Goal: Task Accomplishment & Management: Use online tool/utility

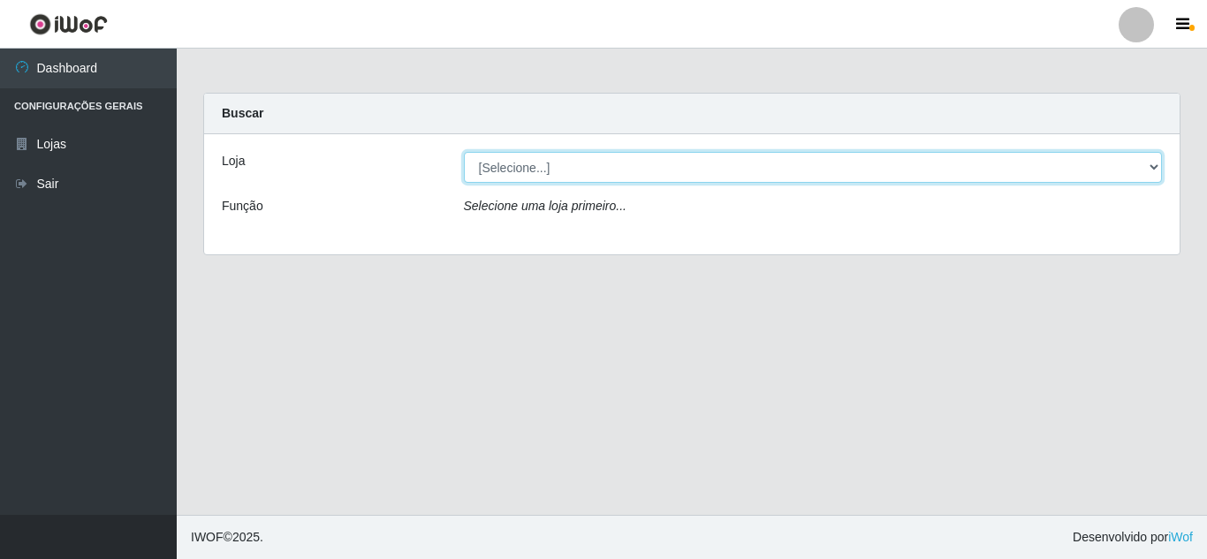
drag, startPoint x: 829, startPoint y: 161, endPoint x: 823, endPoint y: 176, distance: 16.2
click at [829, 161] on select "[Selecione...] Queiroz Atacadão - [GEOGRAPHIC_DATA]" at bounding box center [813, 167] width 699 height 31
select select "225"
click at [464, 152] on select "[Selecione...] Queiroz Atacadão - [GEOGRAPHIC_DATA]" at bounding box center [813, 167] width 699 height 31
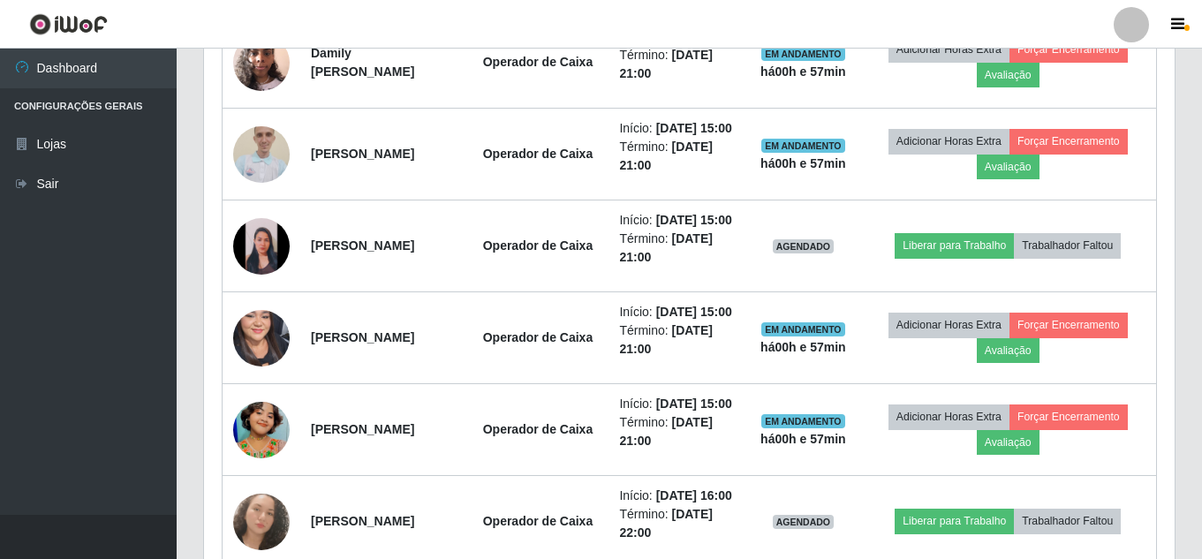
scroll to position [913, 0]
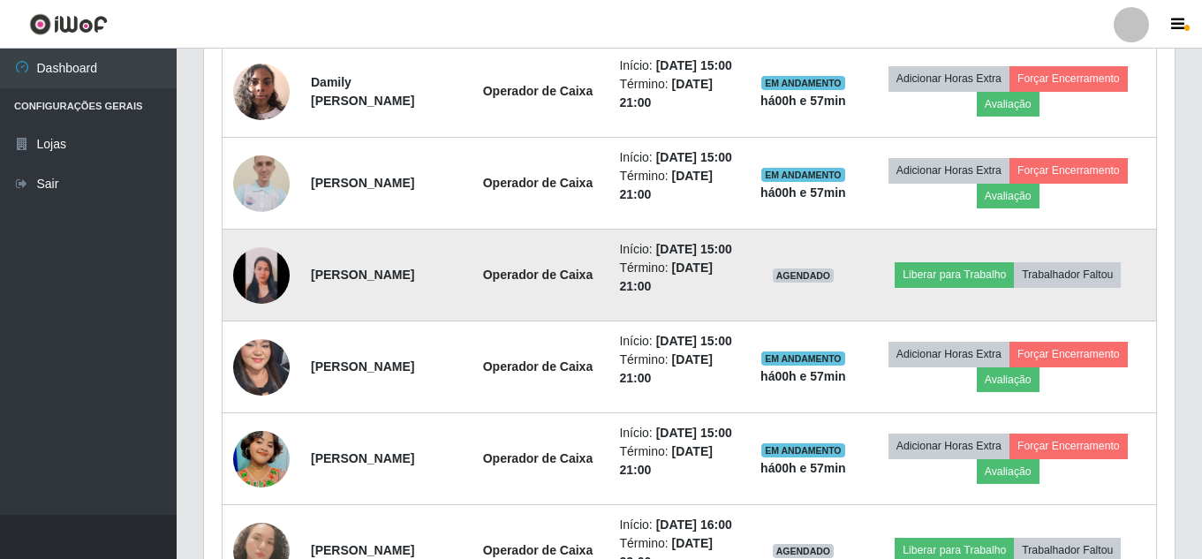
click at [257, 304] on img at bounding box center [261, 275] width 57 height 57
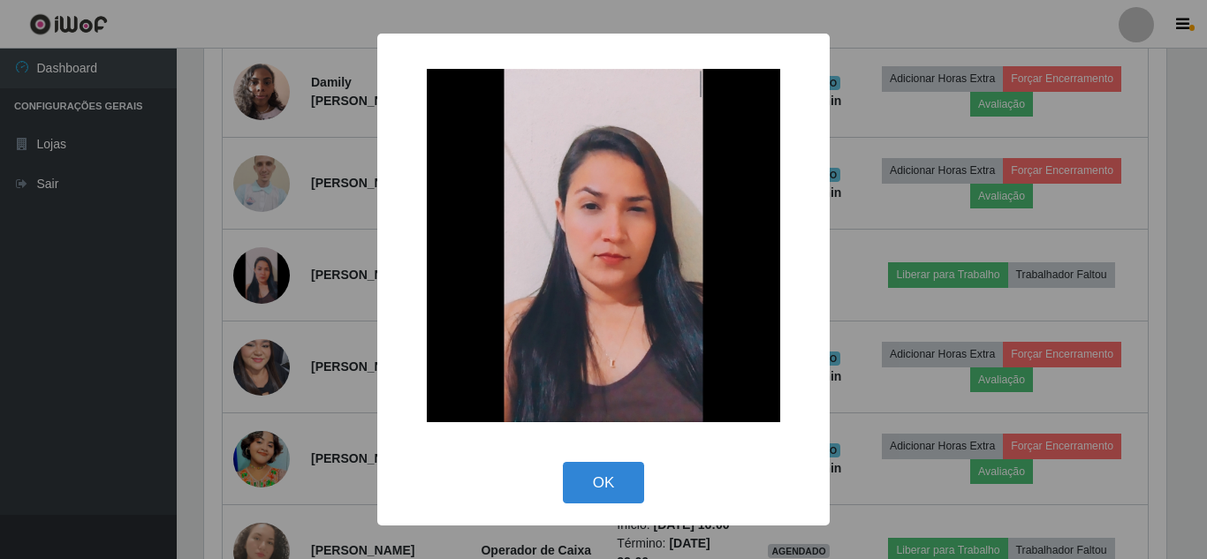
click at [178, 301] on div "× OK Cancel" at bounding box center [603, 279] width 1207 height 559
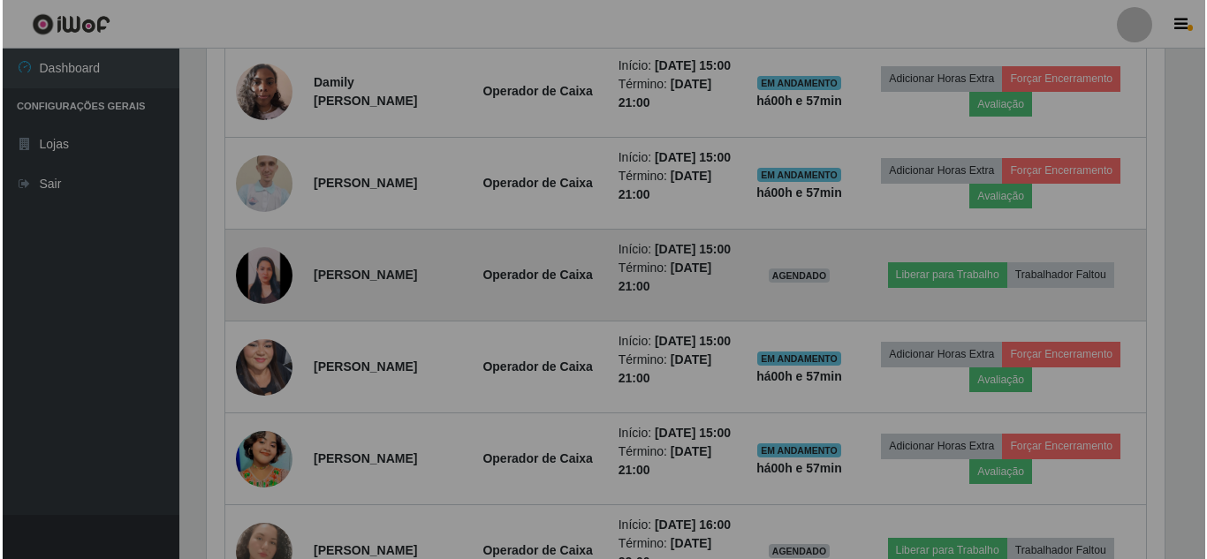
scroll to position [367, 971]
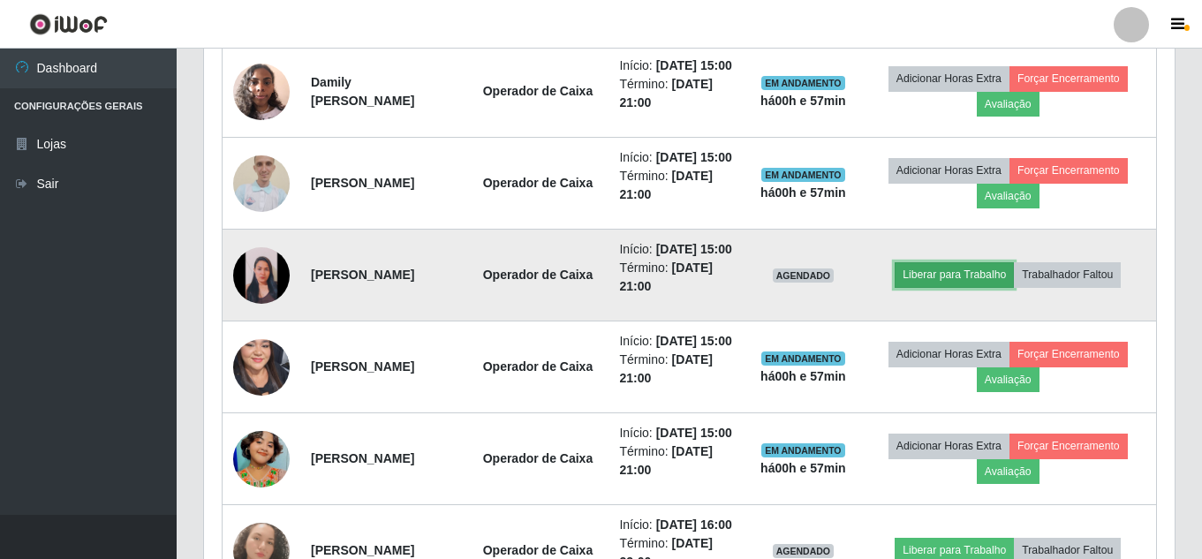
click at [984, 287] on button "Liberar para Trabalho" at bounding box center [954, 274] width 119 height 25
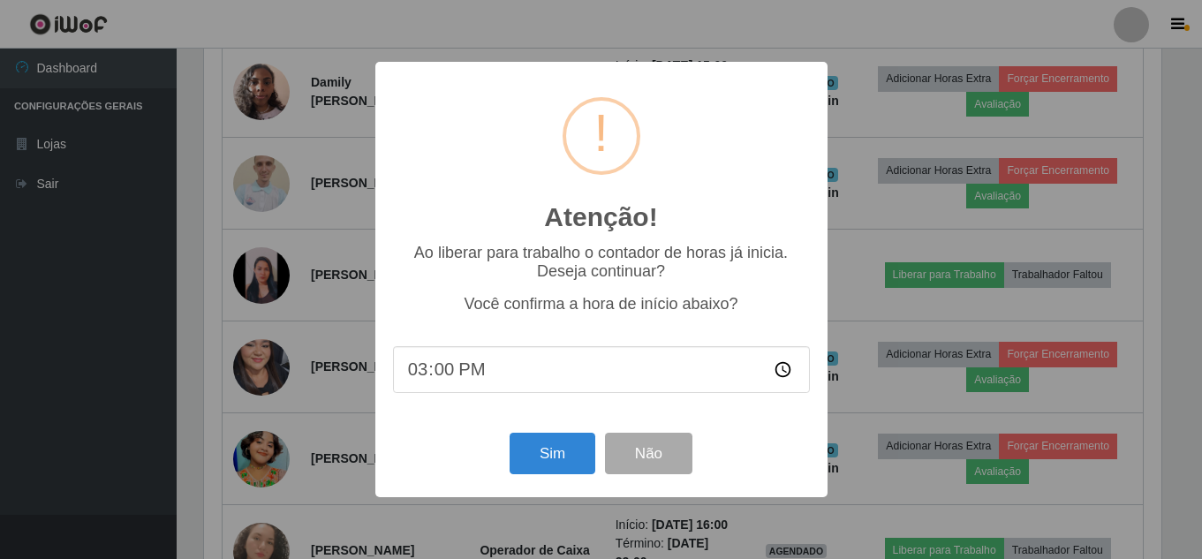
scroll to position [367, 962]
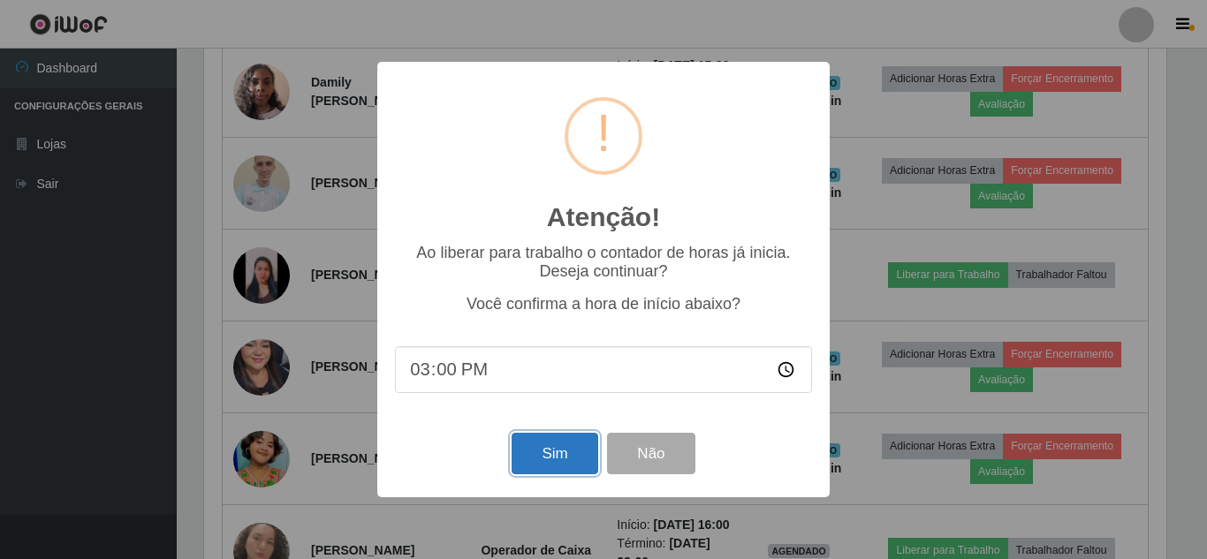
click at [556, 456] on button "Sim" at bounding box center [555, 454] width 86 height 42
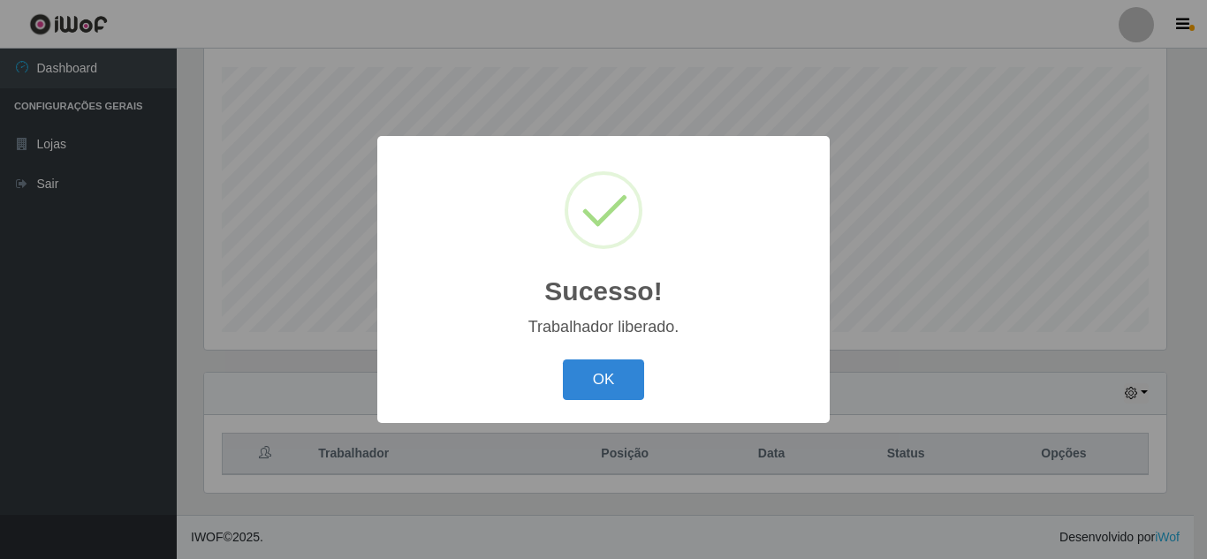
click at [563, 360] on button "OK" at bounding box center [604, 381] width 82 height 42
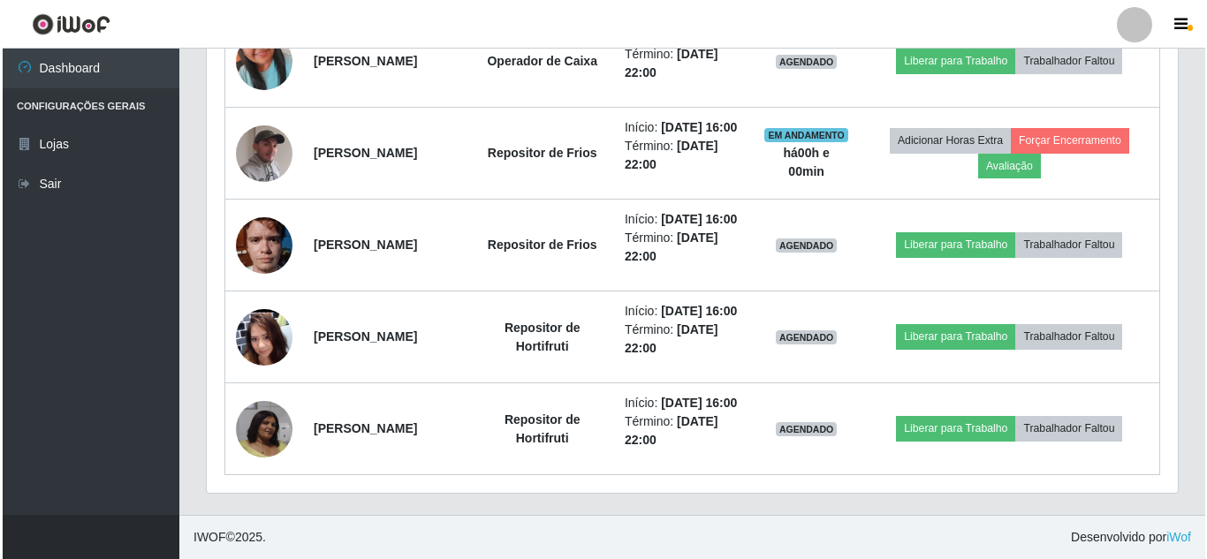
scroll to position [1735, 0]
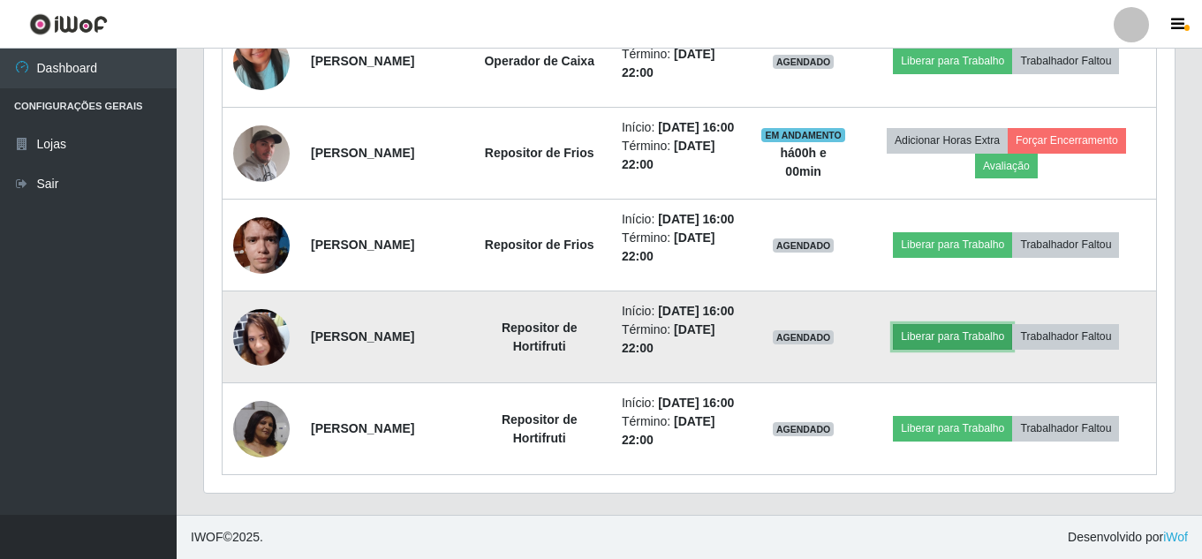
click at [952, 324] on button "Liberar para Trabalho" at bounding box center [952, 336] width 119 height 25
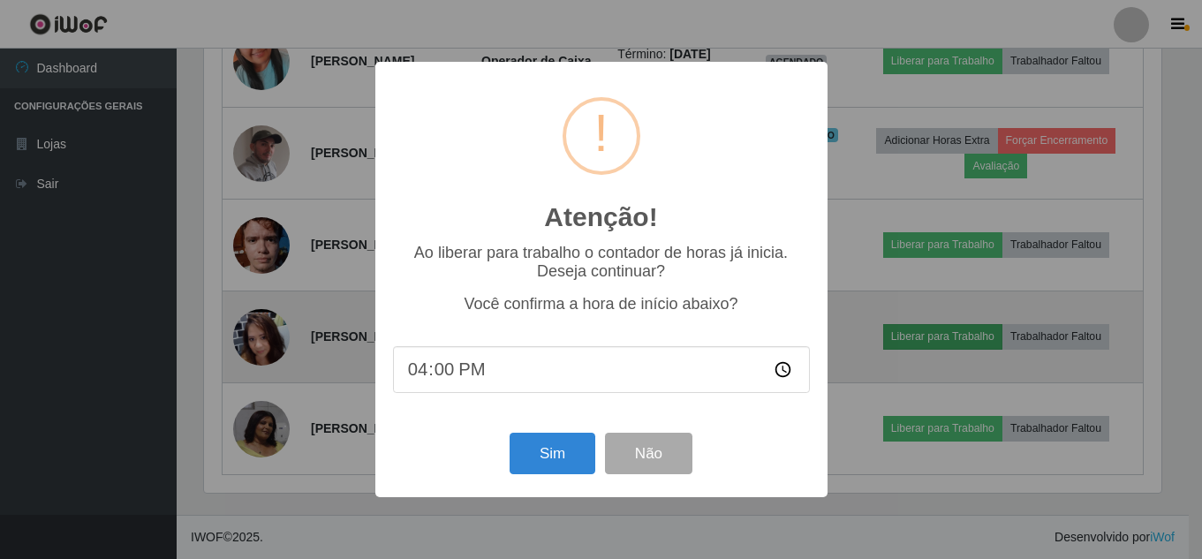
scroll to position [367, 962]
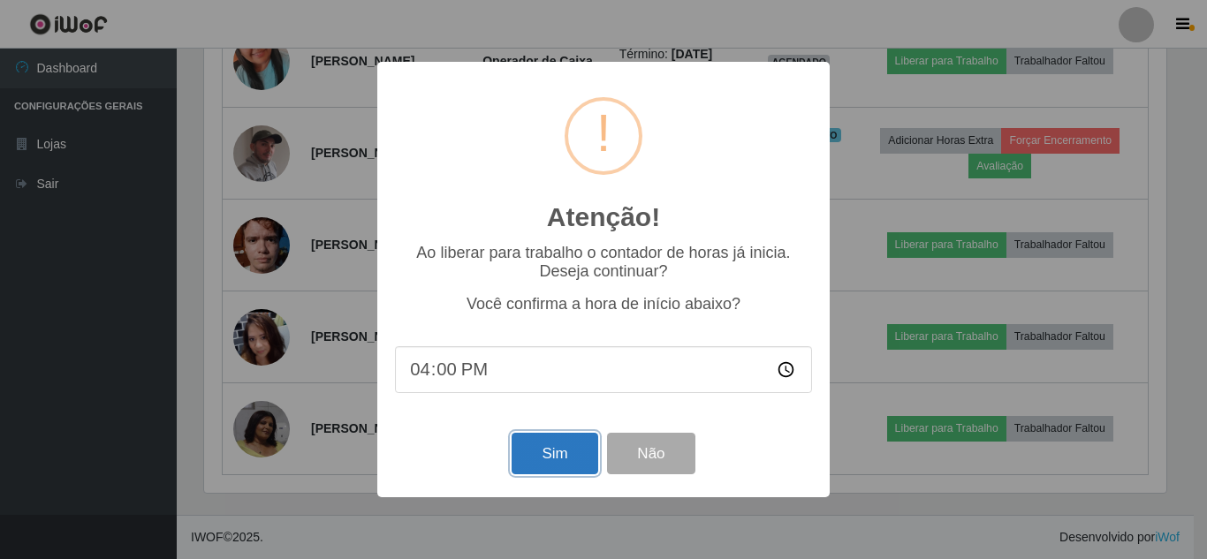
click at [567, 460] on button "Sim" at bounding box center [555, 454] width 86 height 42
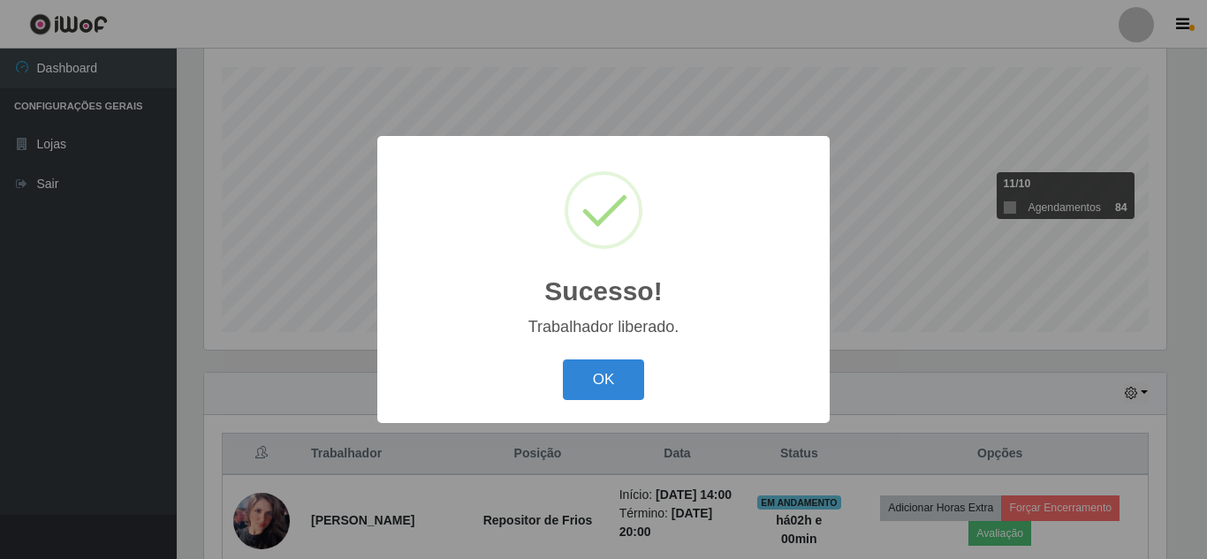
click at [563, 360] on button "OK" at bounding box center [604, 381] width 82 height 42
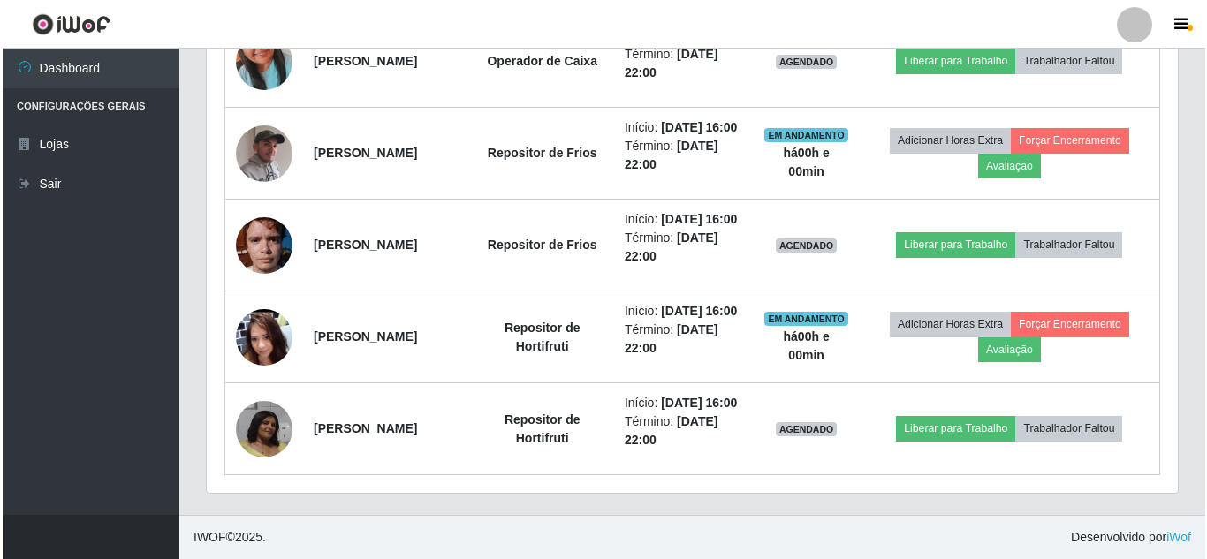
scroll to position [1735, 0]
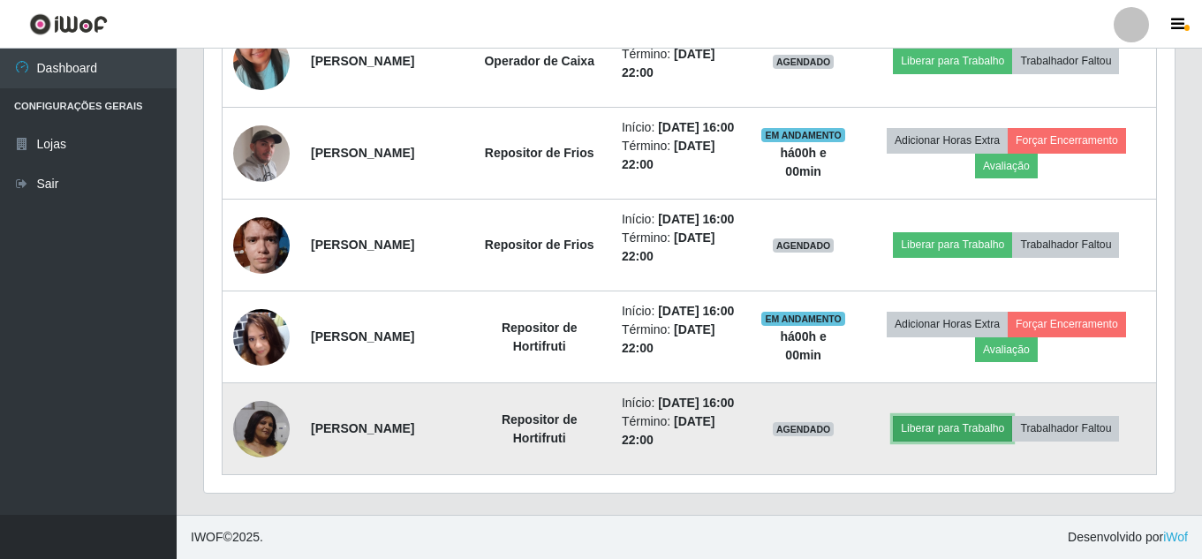
click at [981, 422] on button "Liberar para Trabalho" at bounding box center [952, 428] width 119 height 25
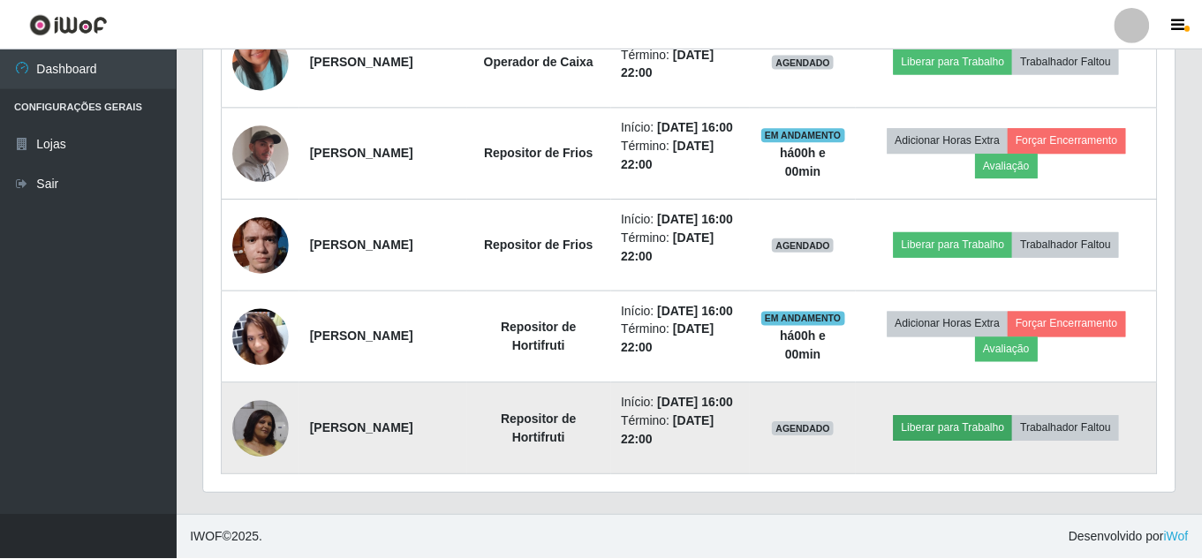
scroll to position [367, 962]
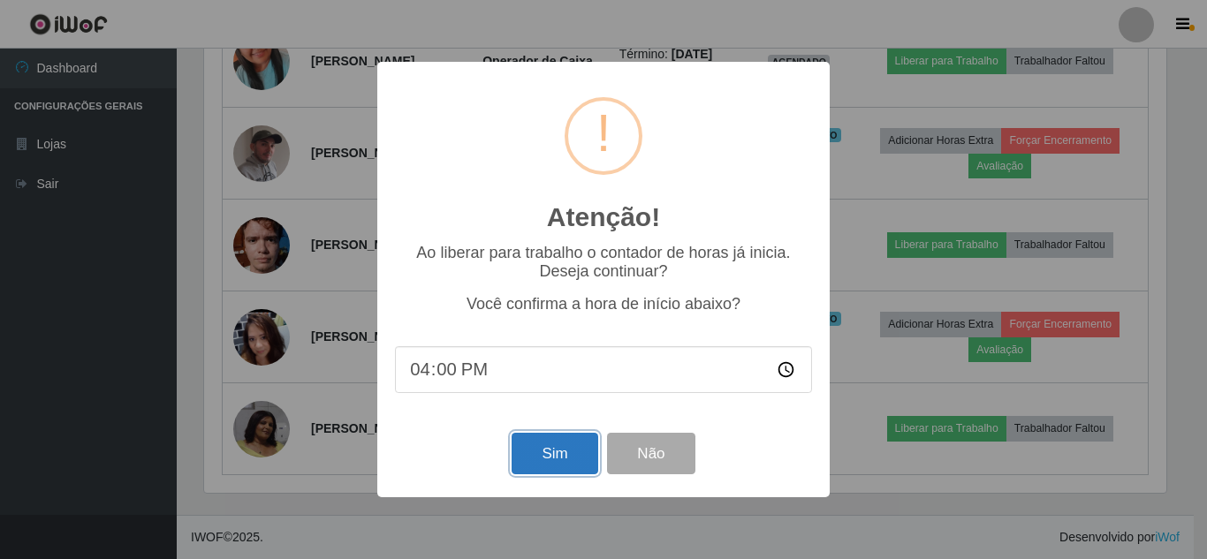
click at [584, 444] on button "Sim" at bounding box center [555, 454] width 86 height 42
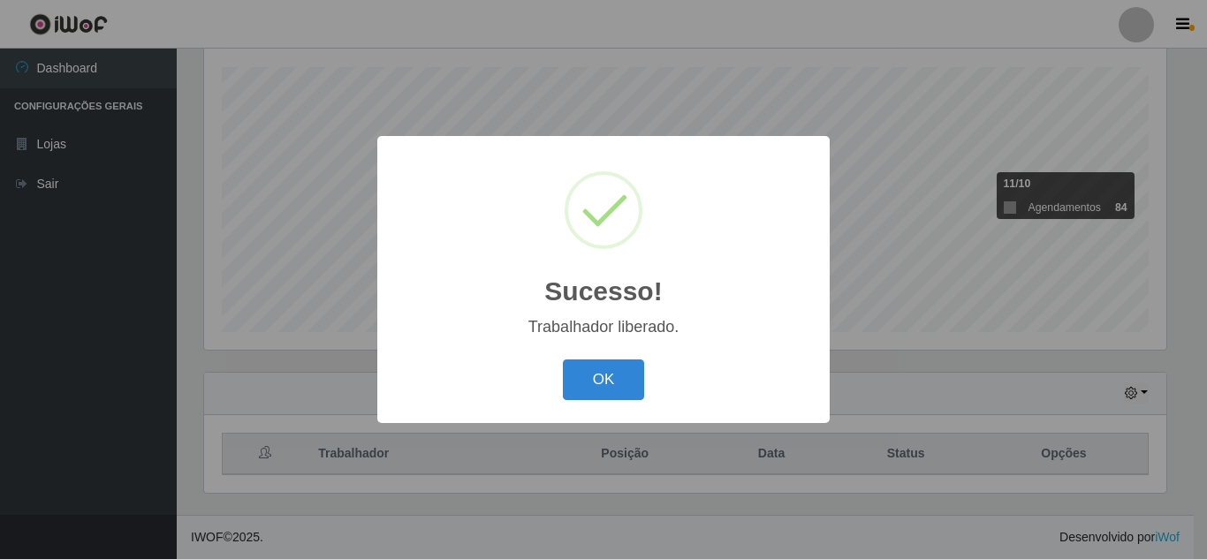
click at [563, 360] on button "OK" at bounding box center [604, 381] width 82 height 42
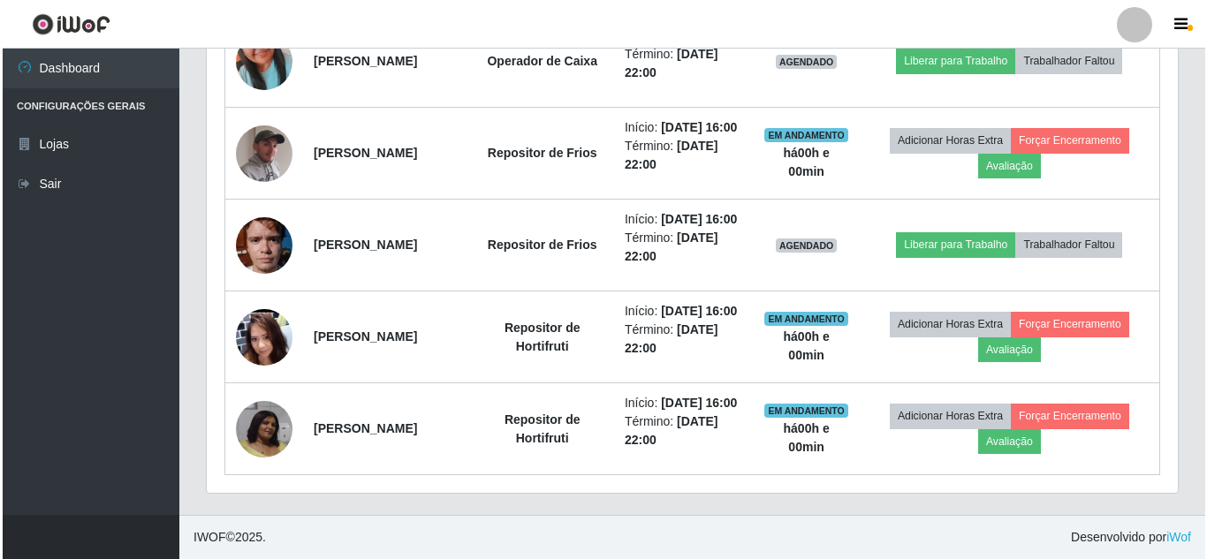
scroll to position [1671, 0]
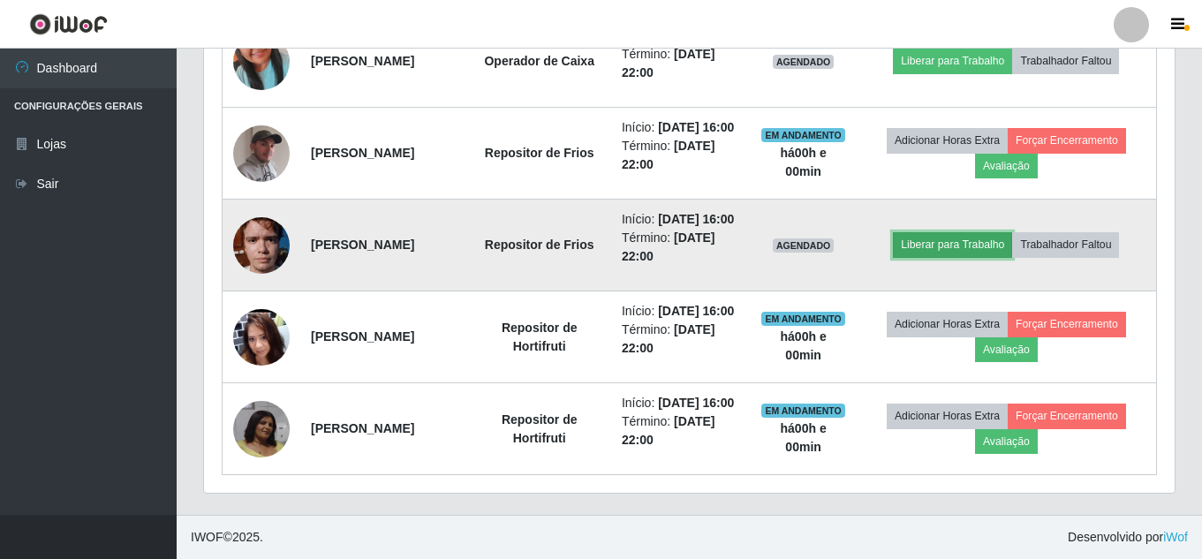
click at [942, 257] on button "Liberar para Trabalho" at bounding box center [952, 244] width 119 height 25
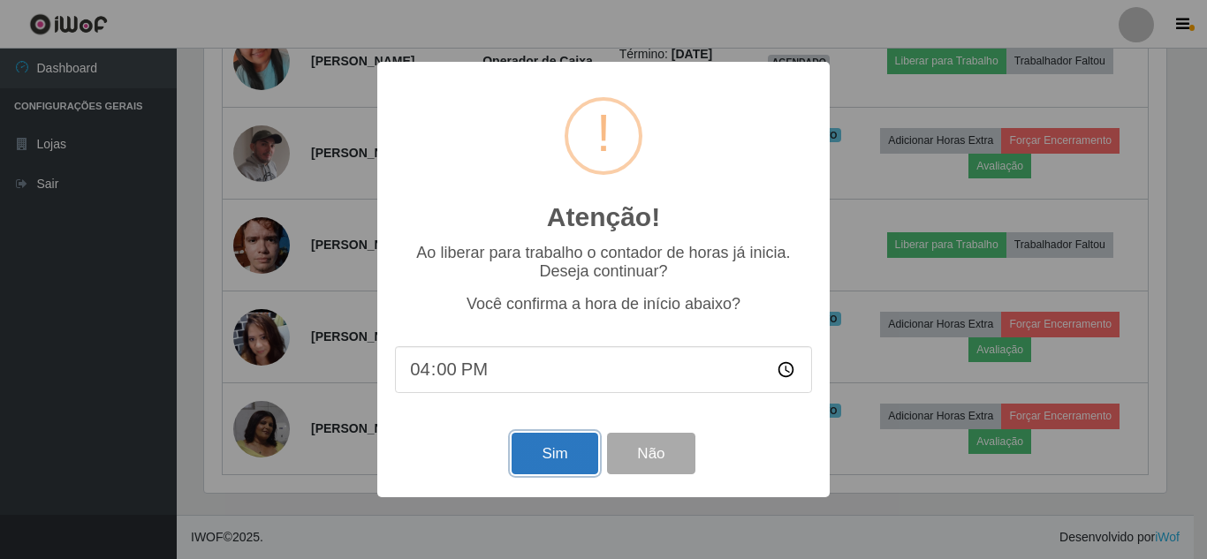
click at [543, 459] on button "Sim" at bounding box center [555, 454] width 86 height 42
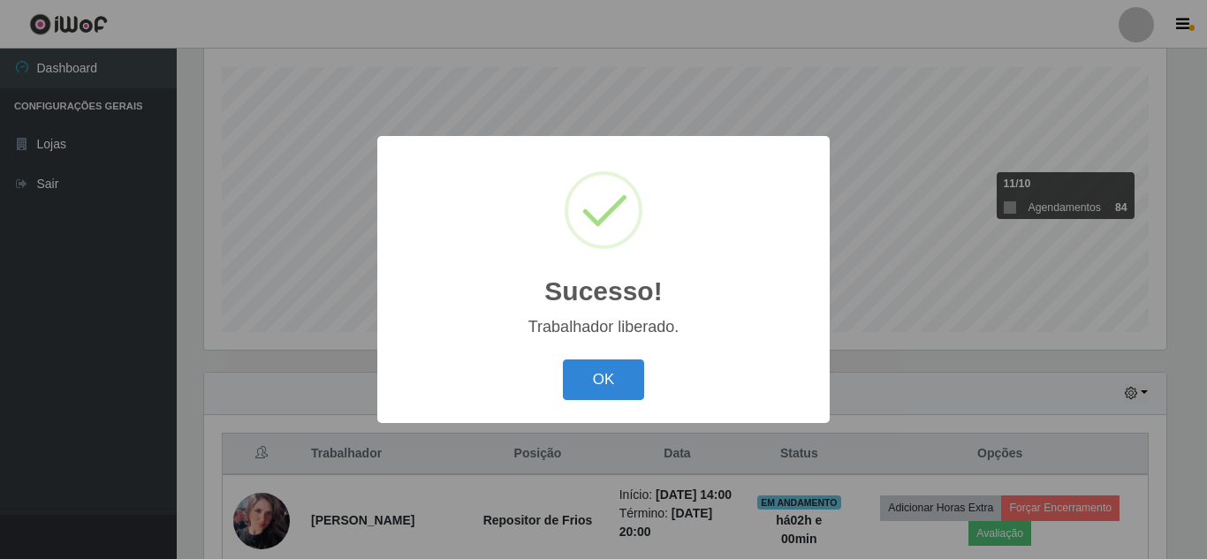
click at [563, 360] on button "OK" at bounding box center [604, 381] width 82 height 42
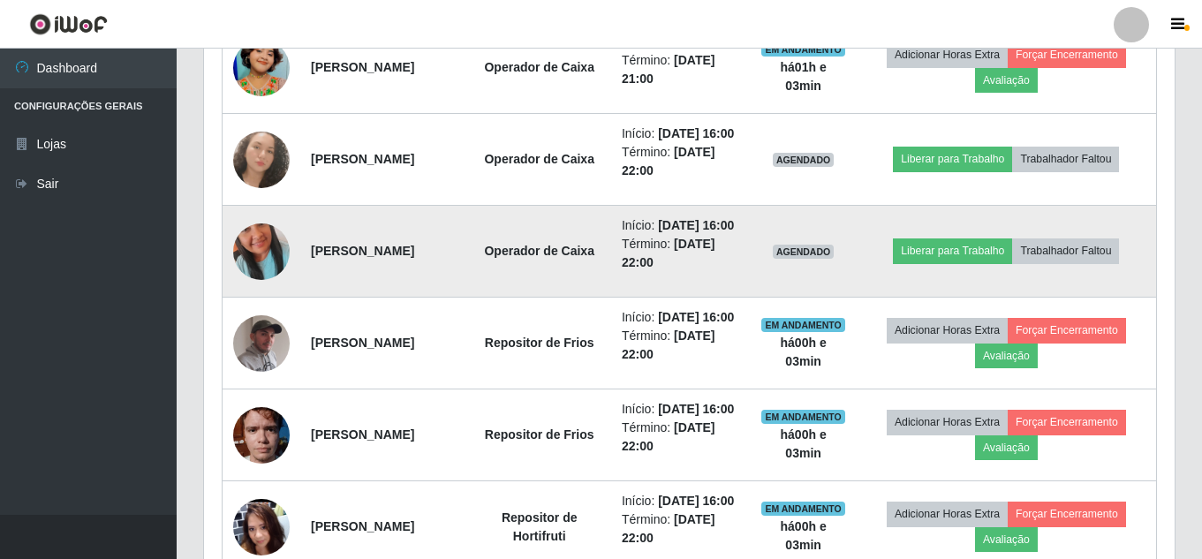
scroll to position [1293, 0]
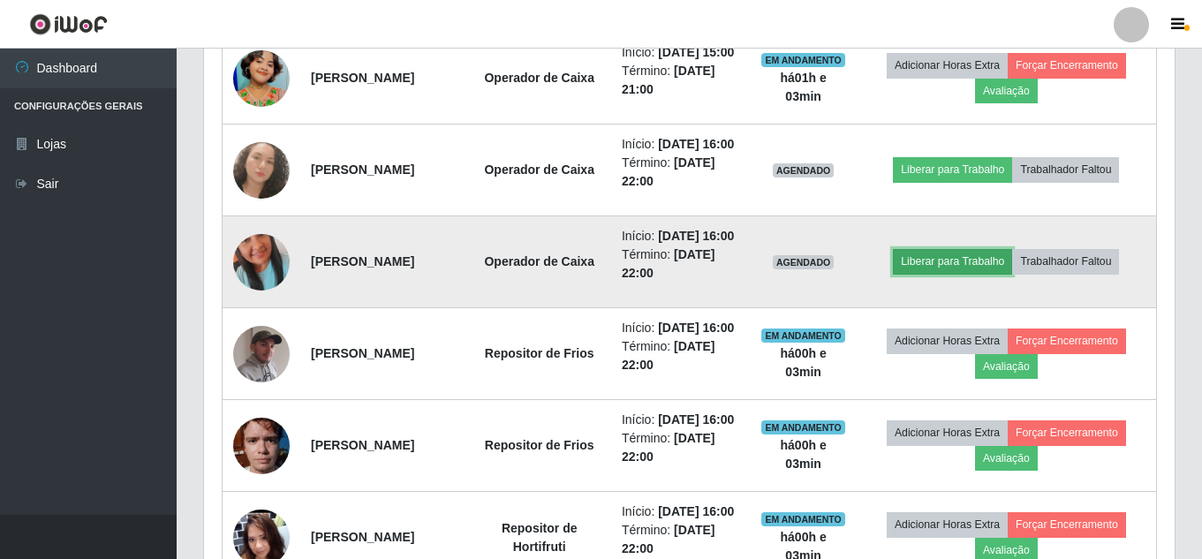
click at [1005, 274] on button "Liberar para Trabalho" at bounding box center [952, 261] width 119 height 25
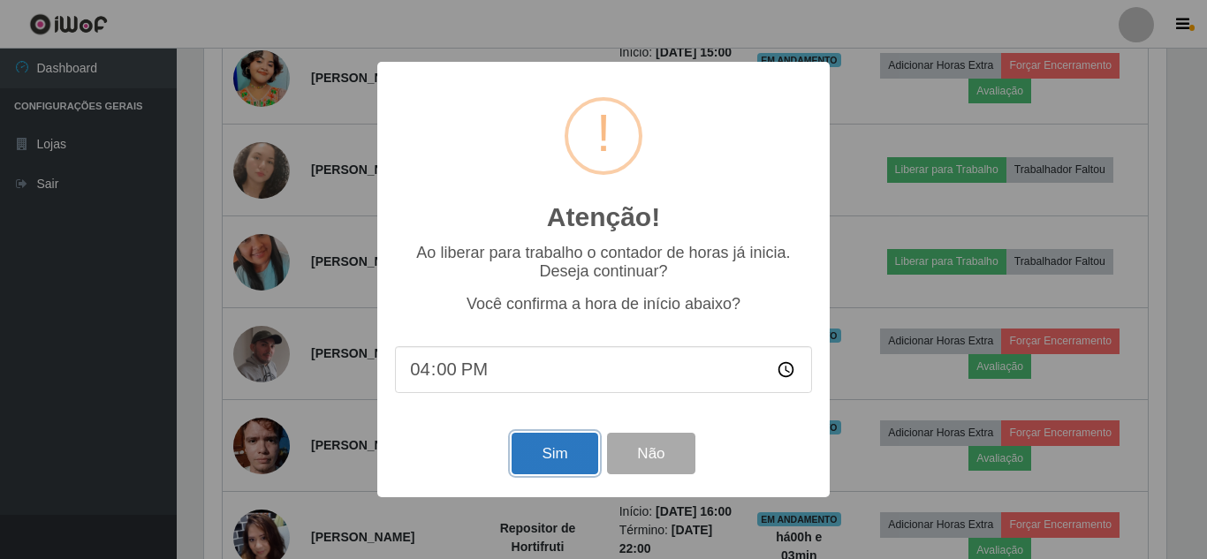
click at [575, 455] on button "Sim" at bounding box center [555, 454] width 86 height 42
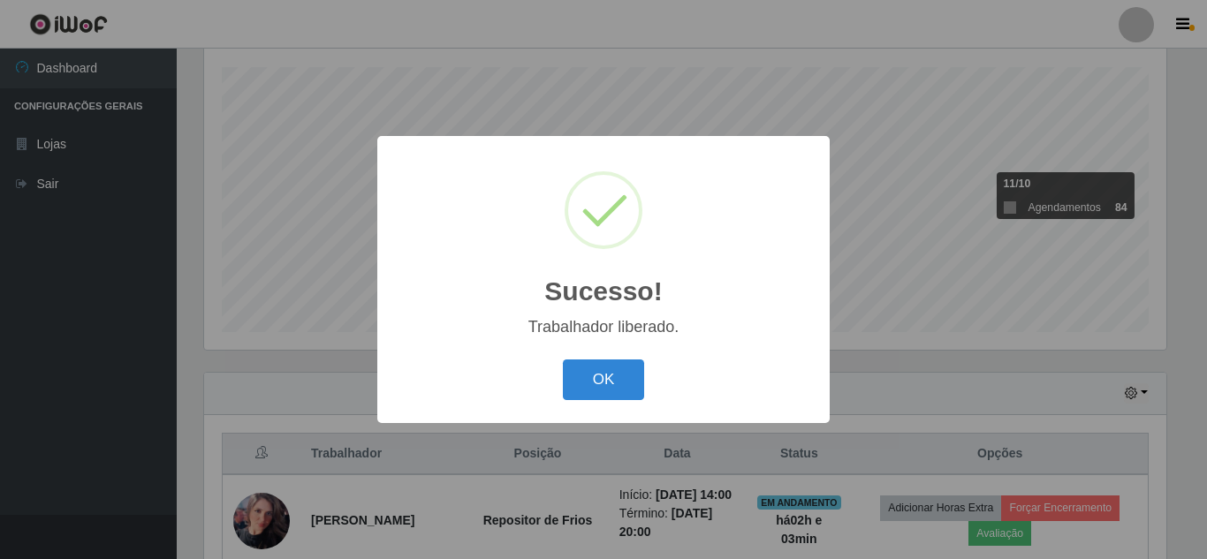
click at [563, 360] on button "OK" at bounding box center [604, 381] width 82 height 42
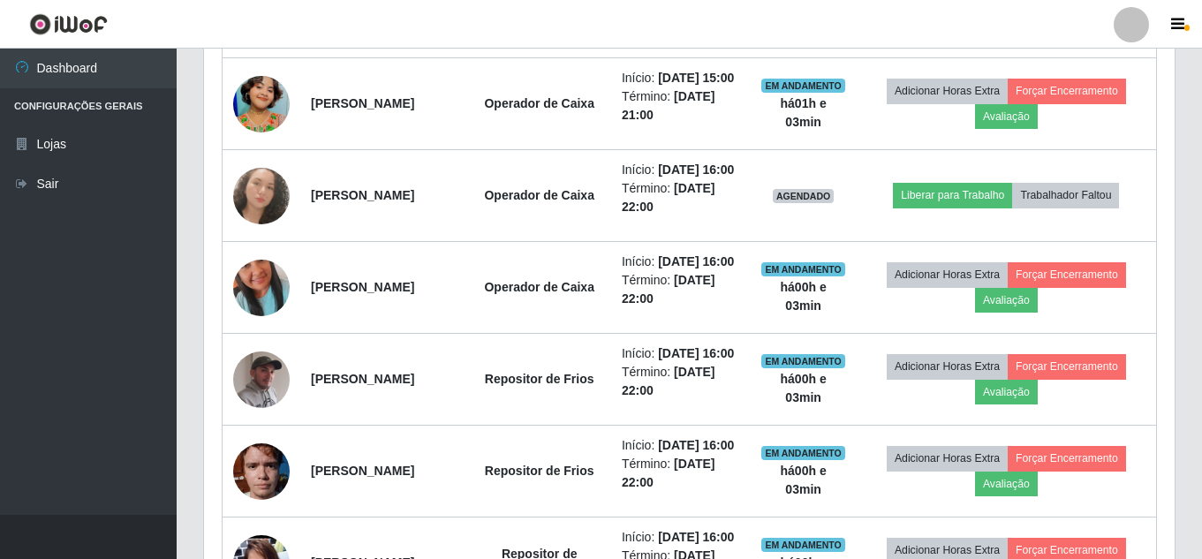
scroll to position [1276, 0]
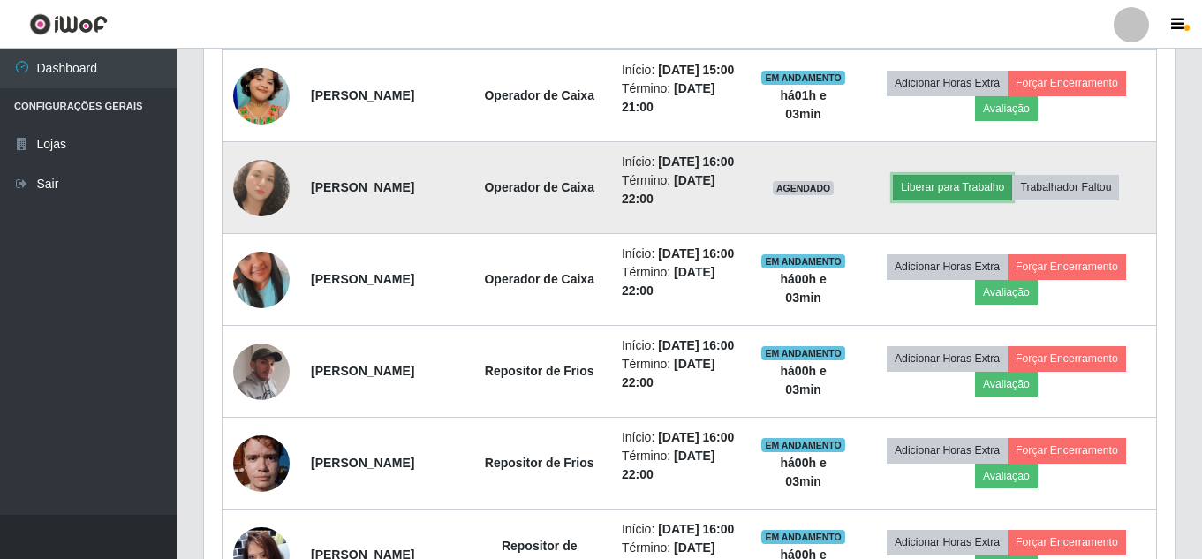
click at [986, 200] on button "Liberar para Trabalho" at bounding box center [952, 187] width 119 height 25
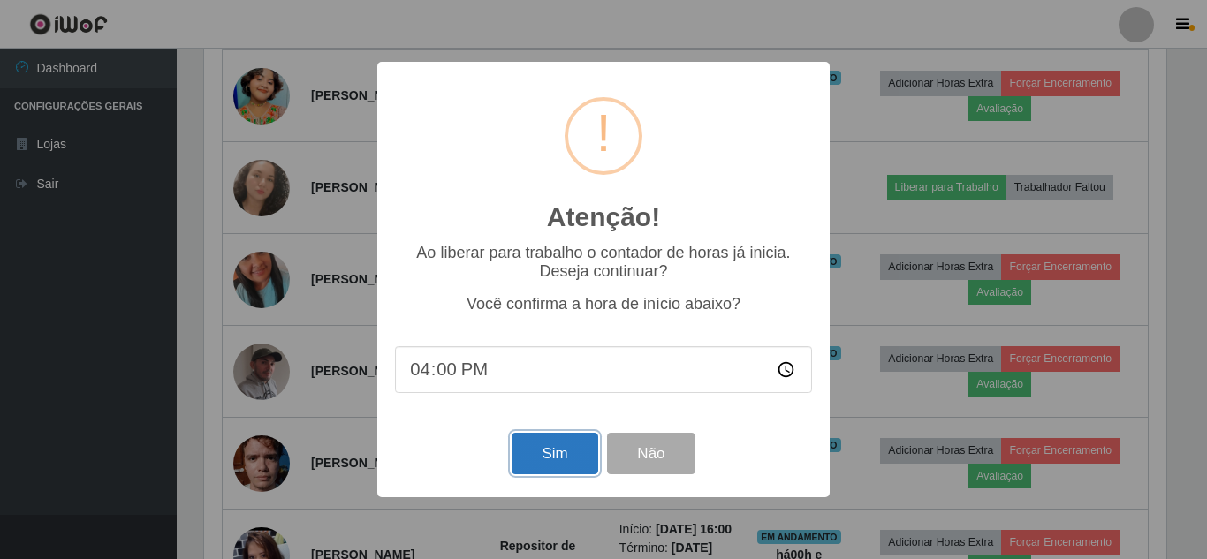
click at [570, 444] on button "Sim" at bounding box center [555, 454] width 86 height 42
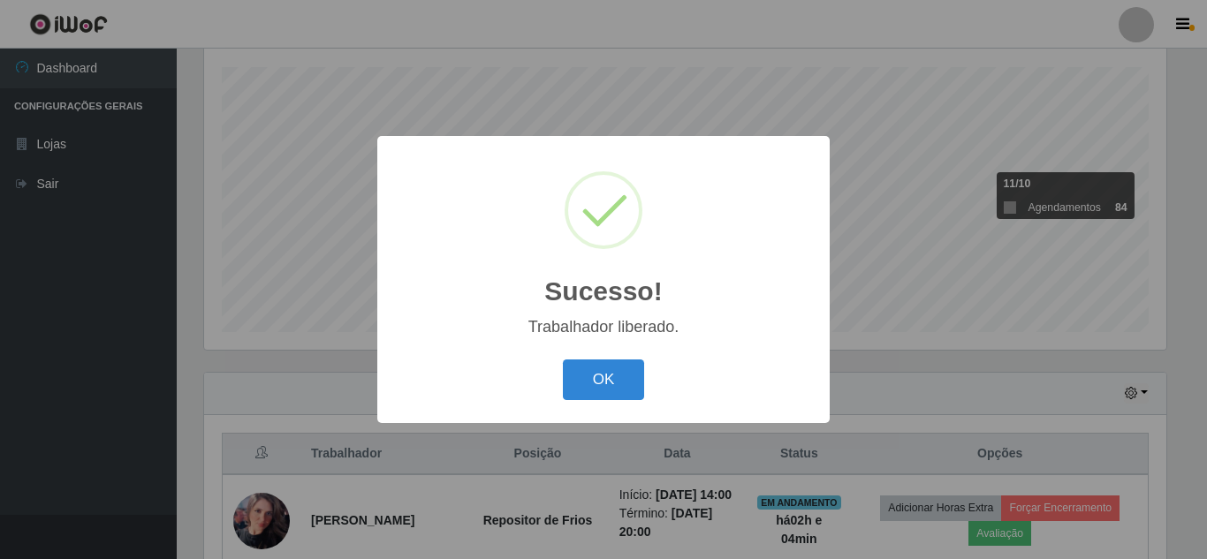
click at [563, 360] on button "OK" at bounding box center [604, 381] width 82 height 42
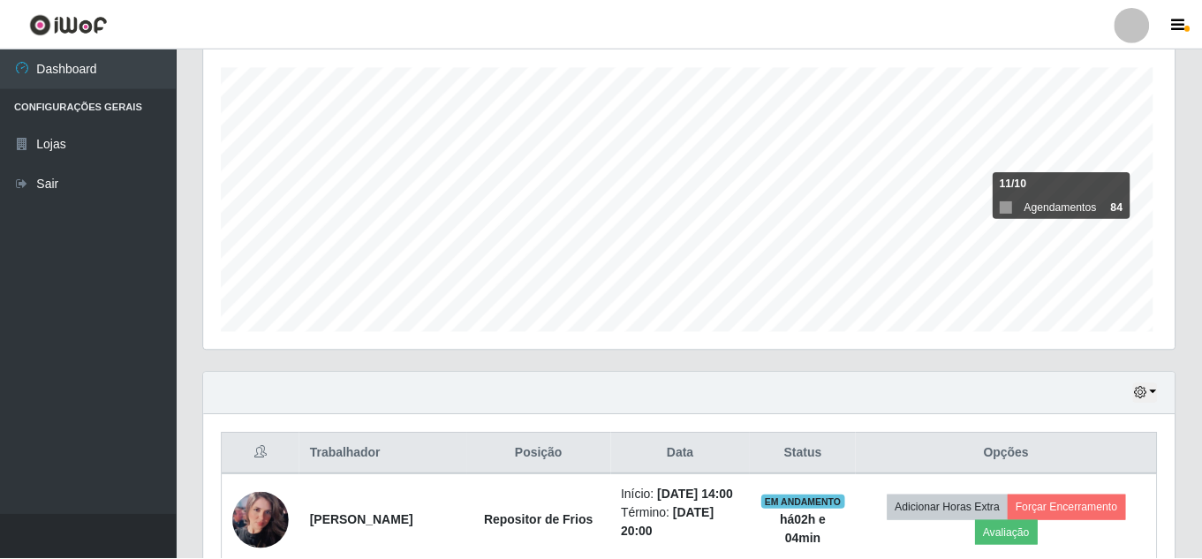
scroll to position [367, 971]
